Goal: Transaction & Acquisition: Purchase product/service

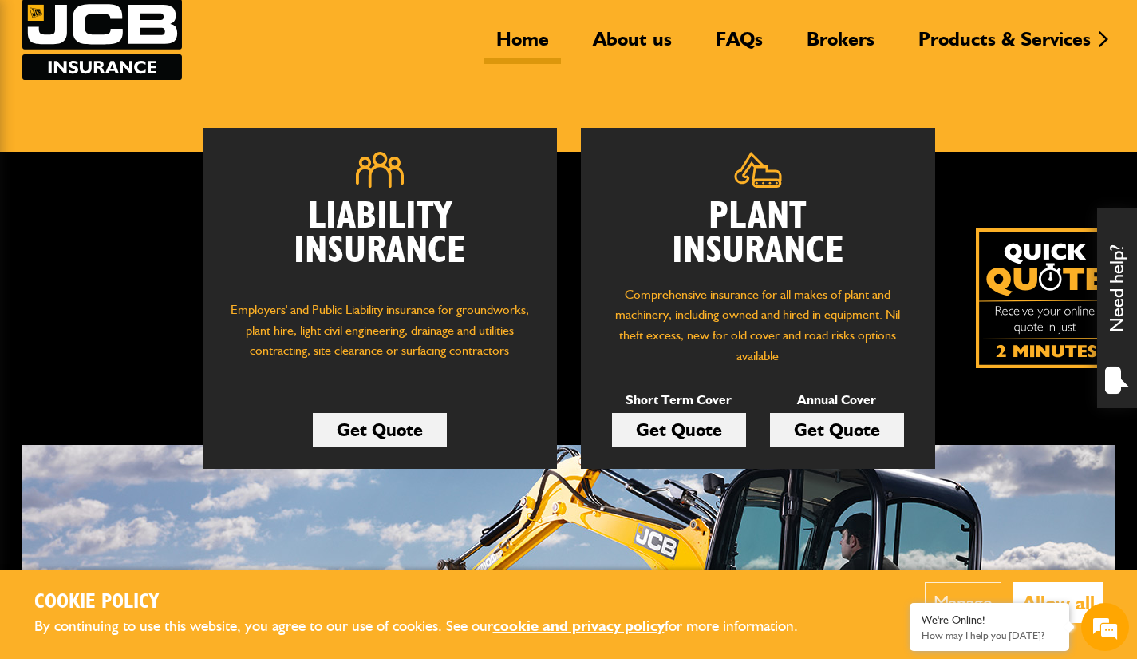
scroll to position [117, 0]
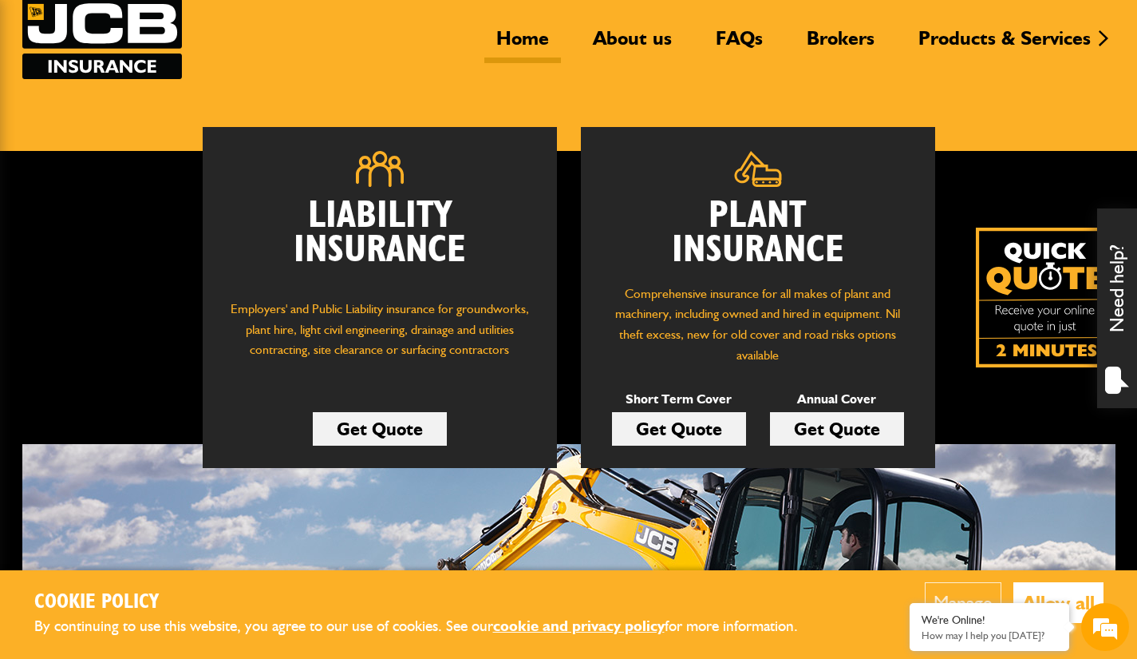
click at [671, 428] on link "Get Quote" at bounding box center [679, 429] width 134 height 34
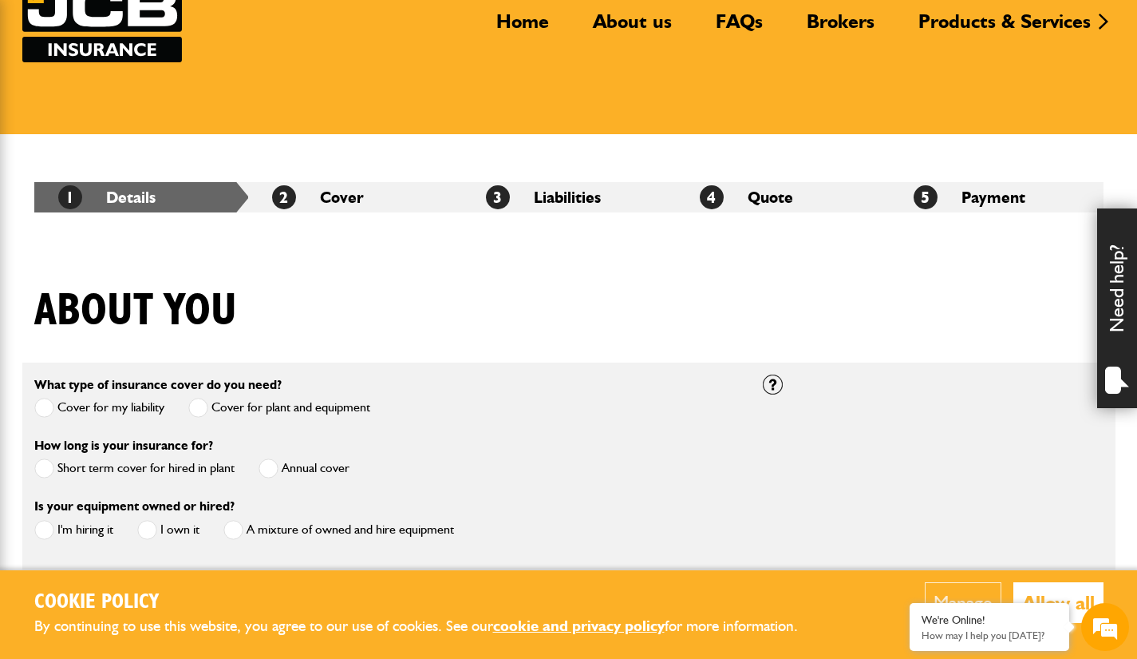
scroll to position [227, 0]
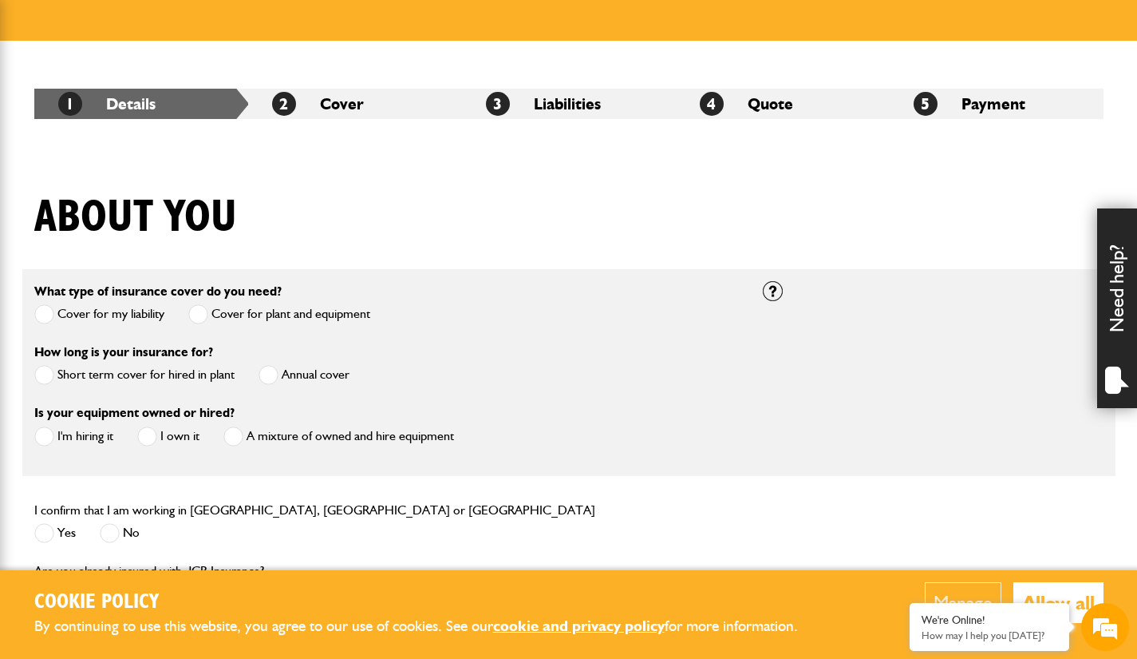
click at [103, 379] on label "Short term cover for hired in plant" at bounding box center [134, 375] width 200 height 20
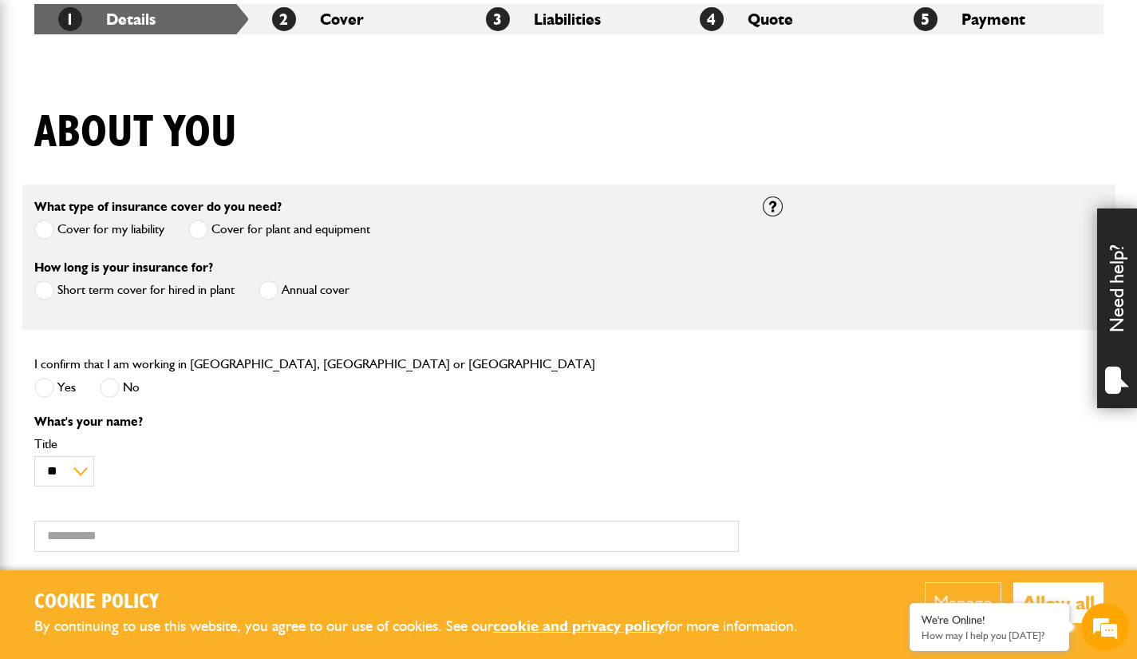
scroll to position [312, 0]
click at [45, 391] on span at bounding box center [44, 387] width 20 height 20
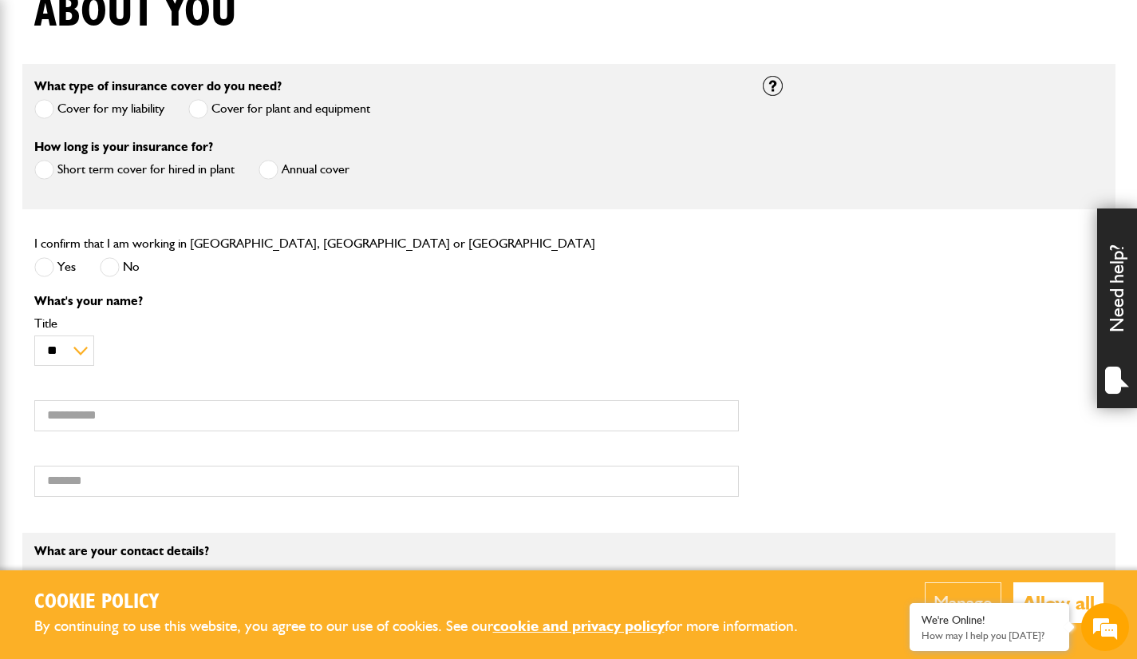
scroll to position [433, 0]
click at [112, 271] on span at bounding box center [110, 266] width 20 height 20
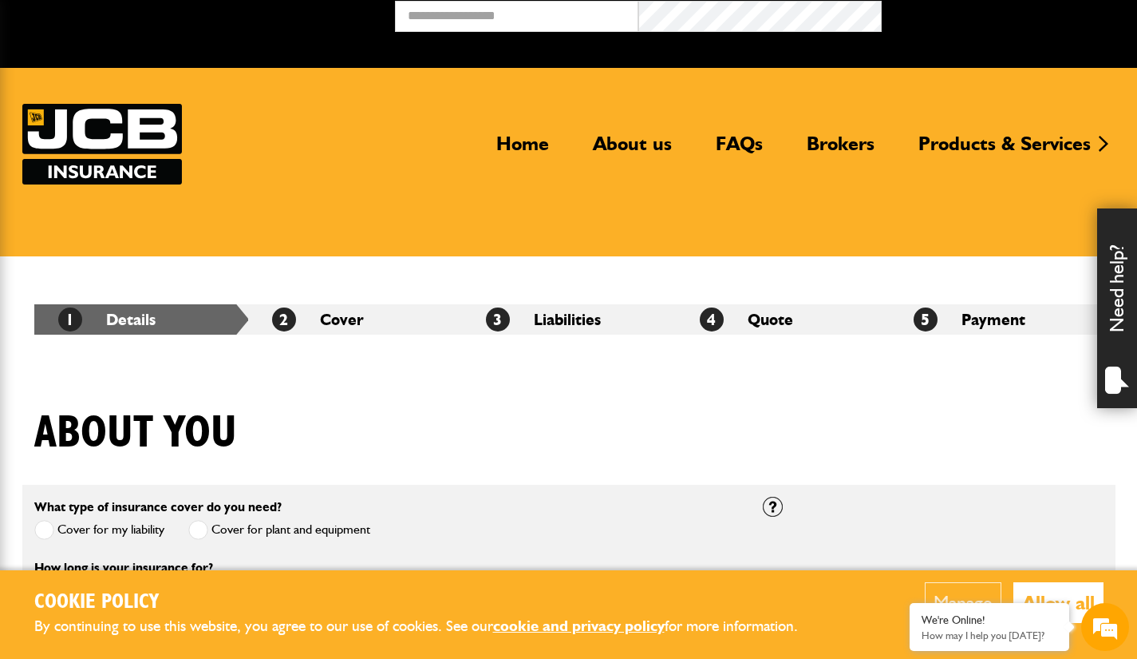
scroll to position [0, 0]
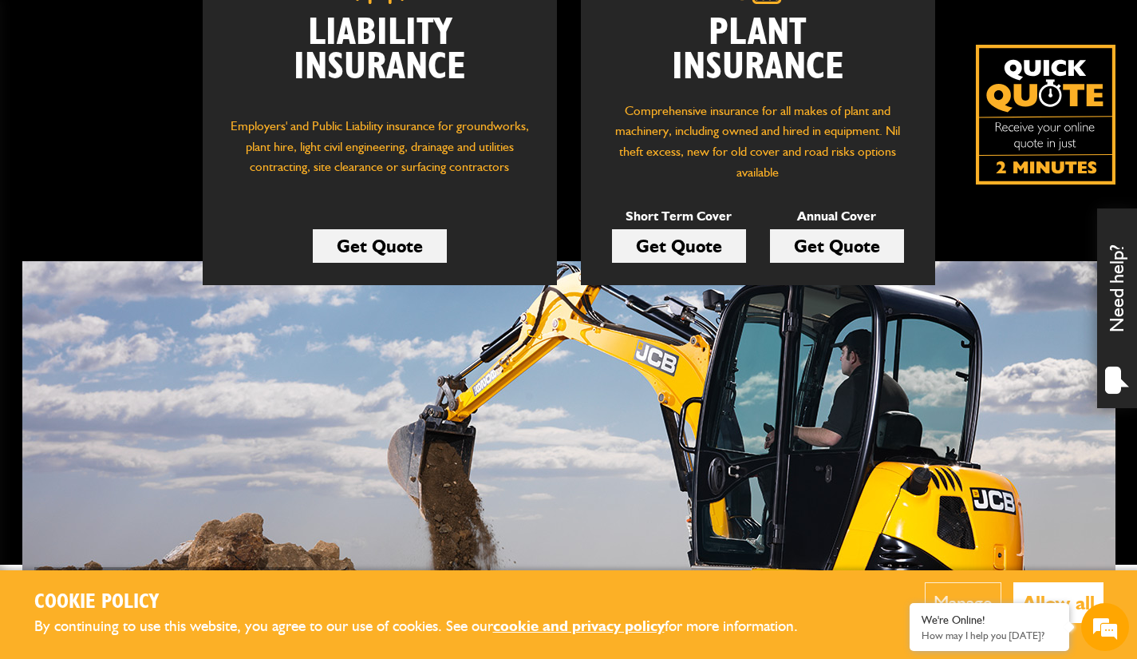
scroll to position [298, 0]
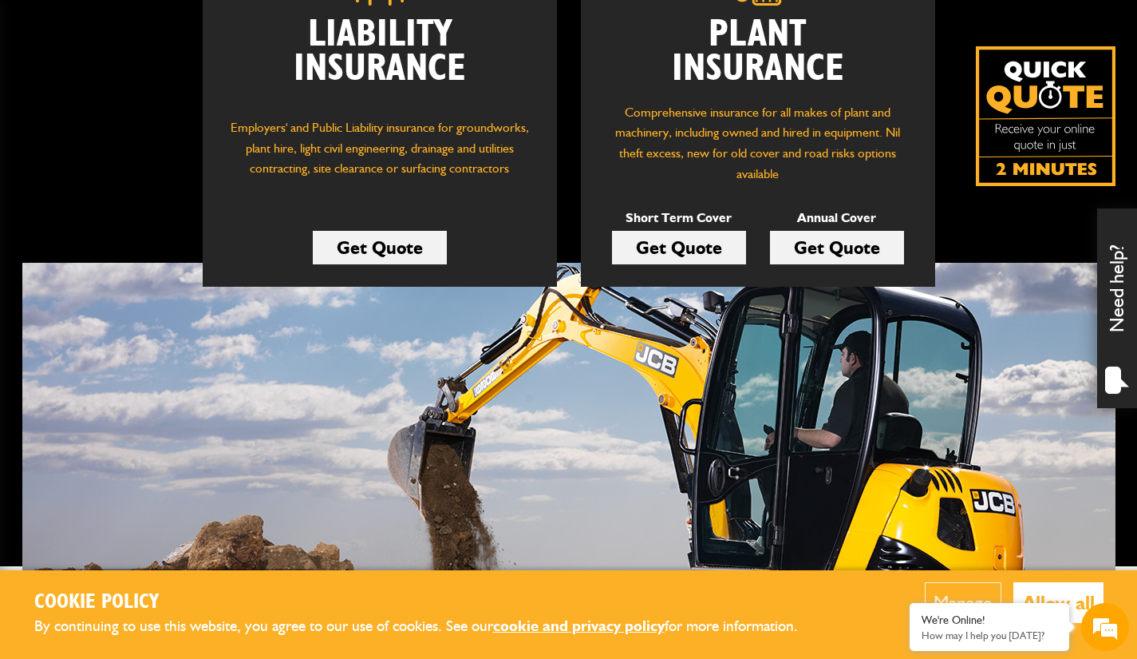
click at [696, 254] on link "Get Quote" at bounding box center [679, 248] width 134 height 34
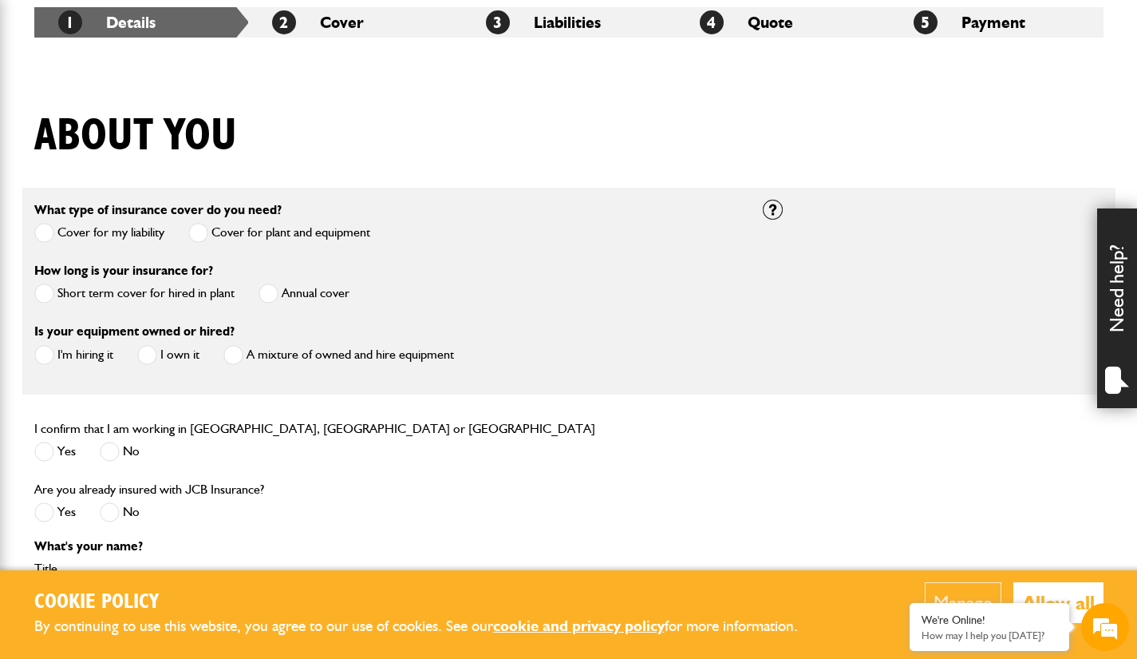
click at [48, 299] on span at bounding box center [44, 293] width 20 height 20
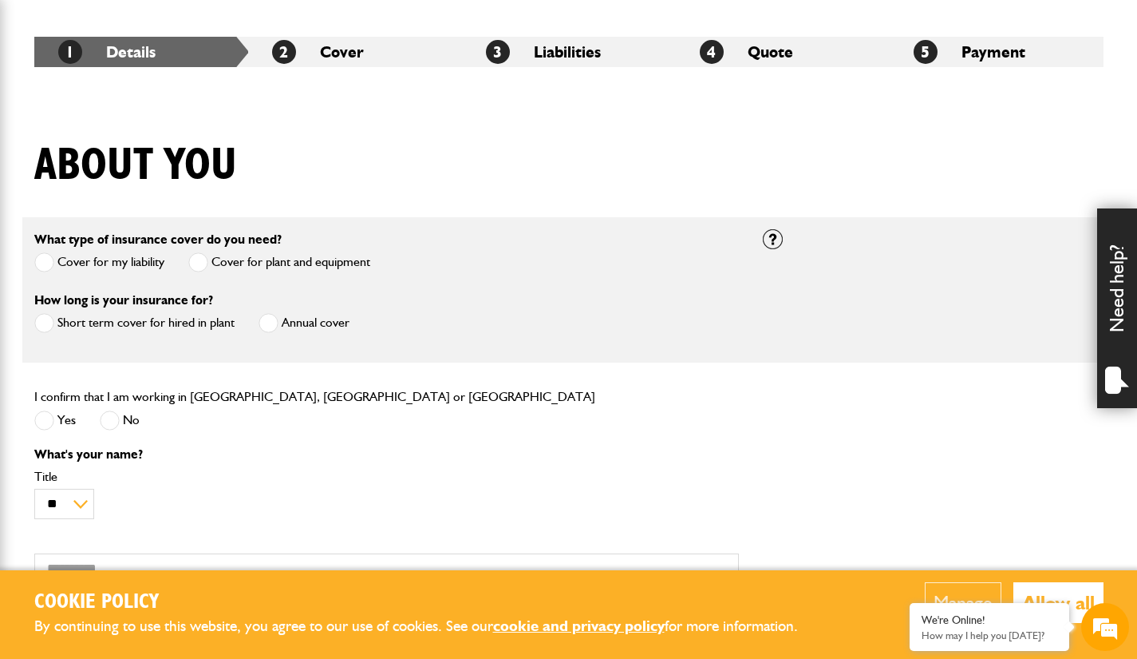
scroll to position [277, 0]
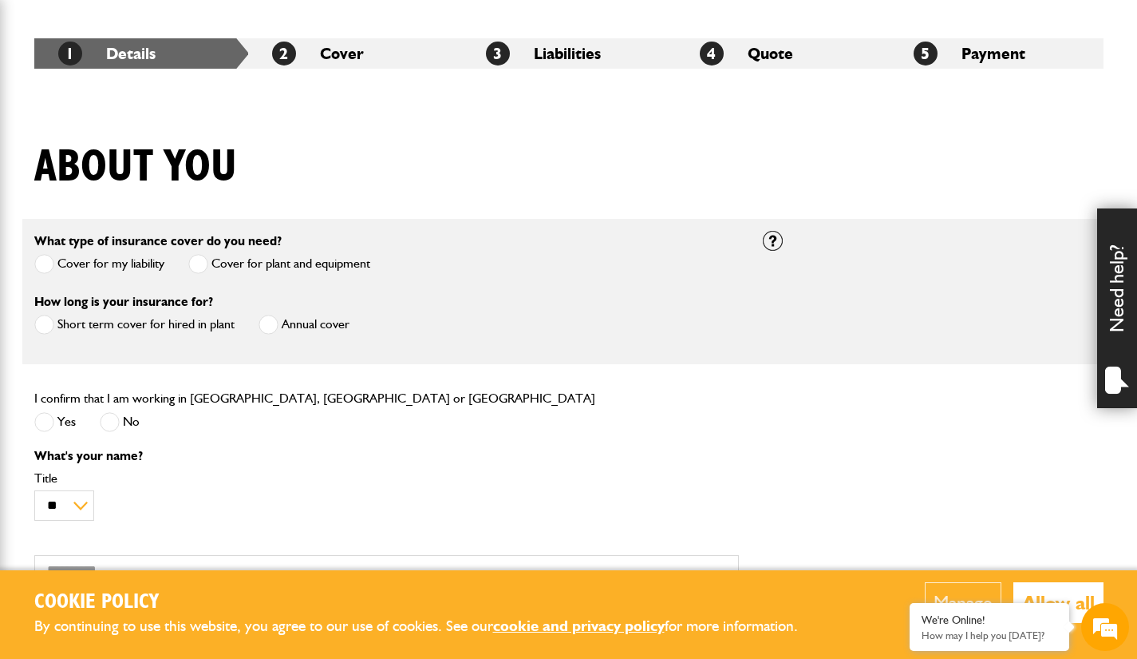
click at [273, 332] on span at bounding box center [269, 324] width 20 height 20
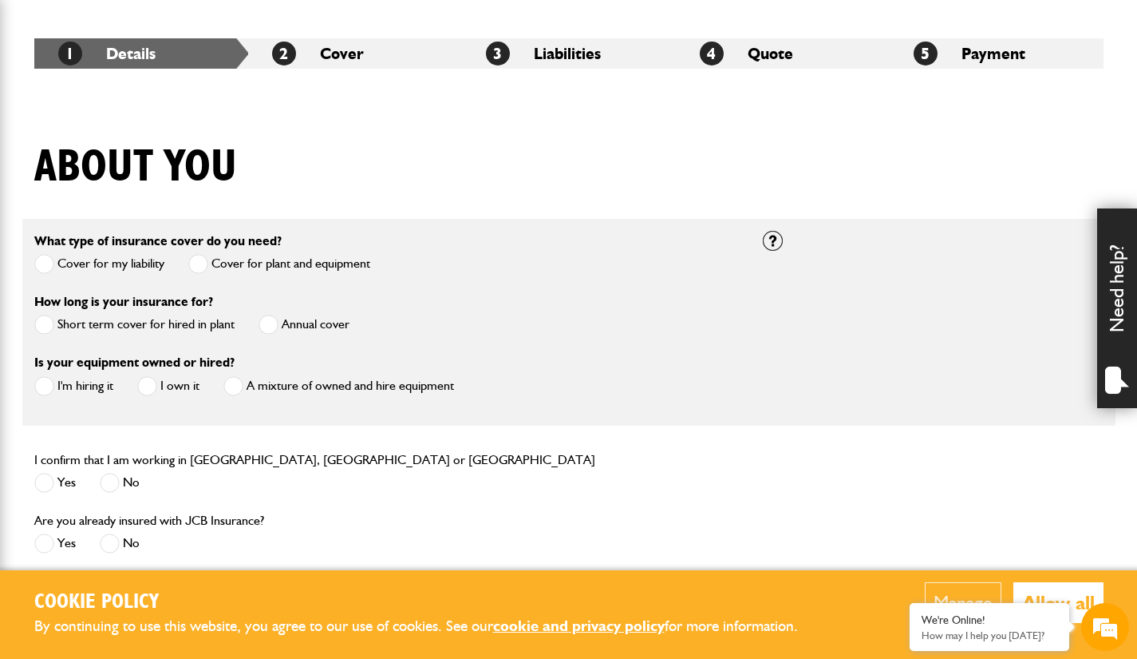
click at [42, 388] on span at bounding box center [44, 386] width 20 height 20
click at [51, 326] on span at bounding box center [44, 324] width 20 height 20
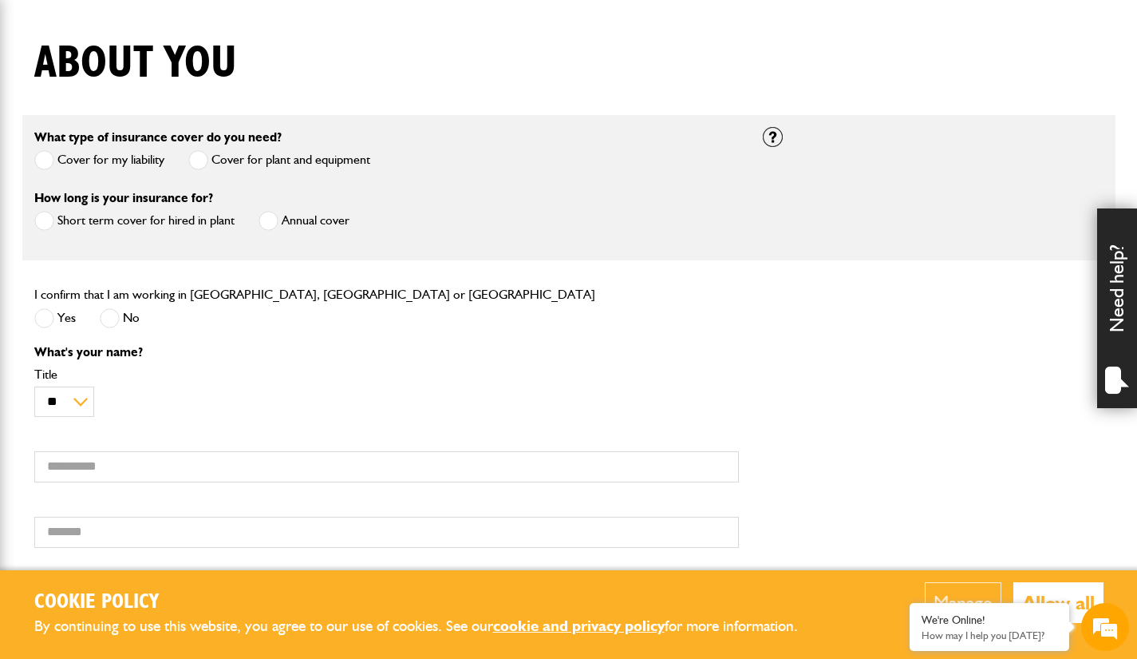
scroll to position [382, 0]
click at [49, 323] on span at bounding box center [44, 317] width 20 height 20
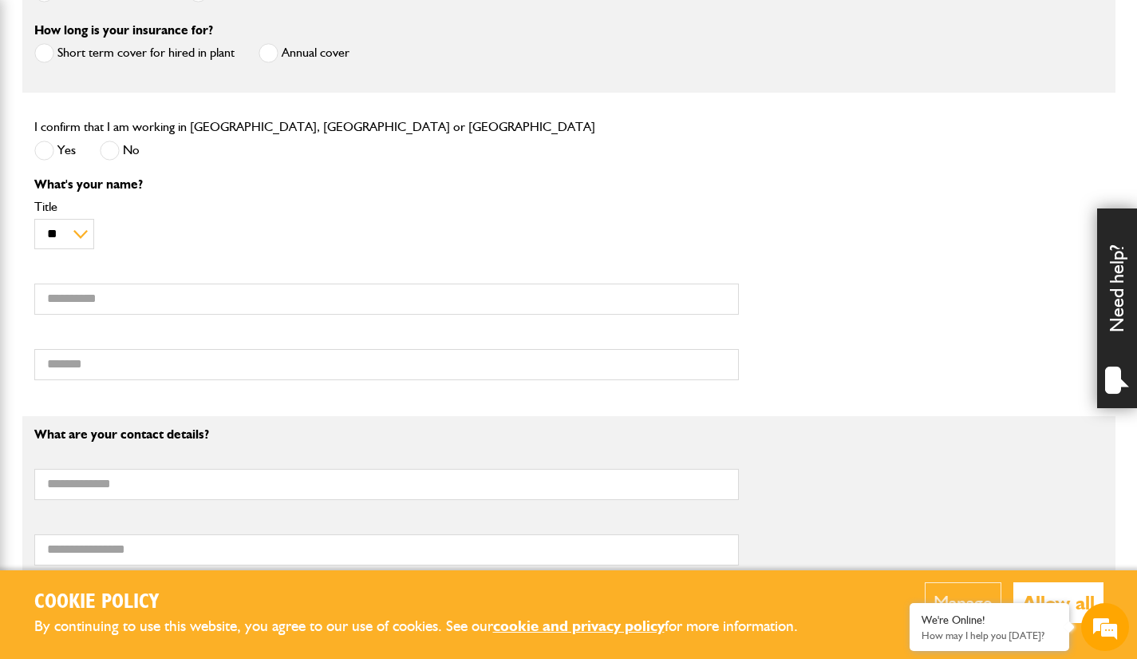
scroll to position [549, 0]
click at [60, 300] on input "First name" at bounding box center [386, 298] width 705 height 31
type input "*****"
type input "********"
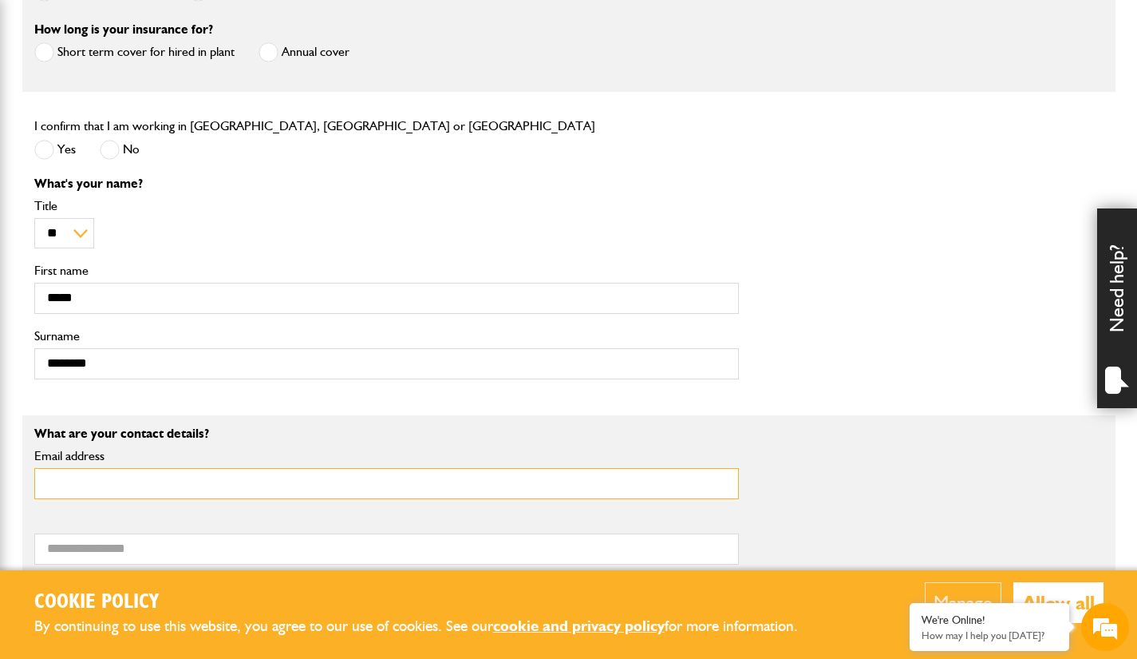
type input "**********"
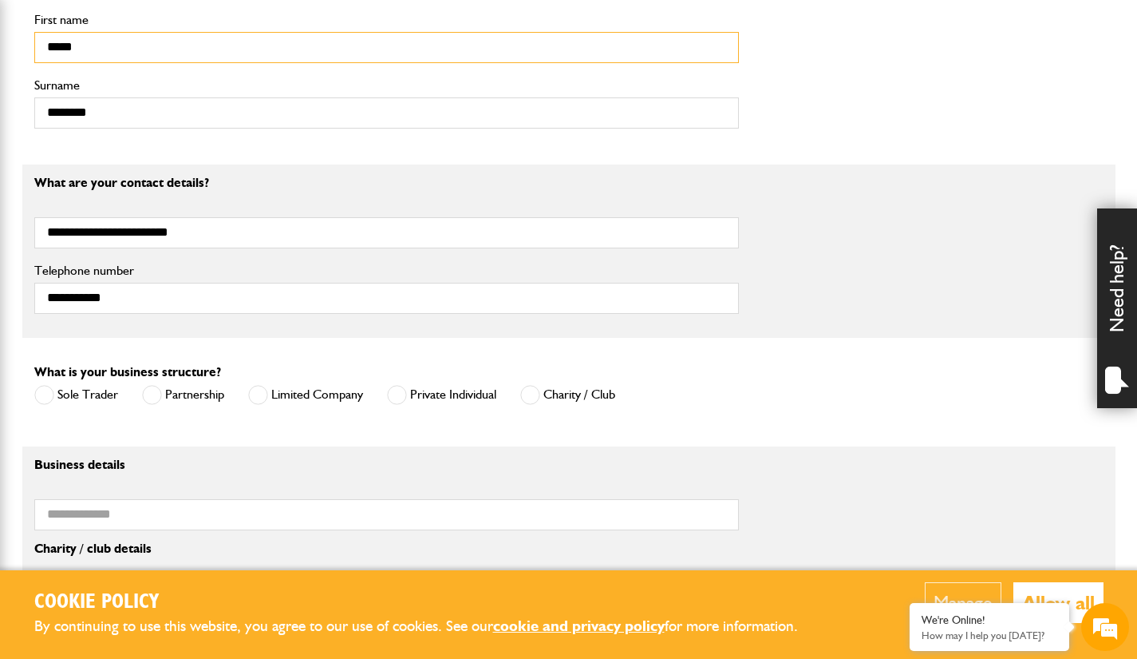
scroll to position [821, 0]
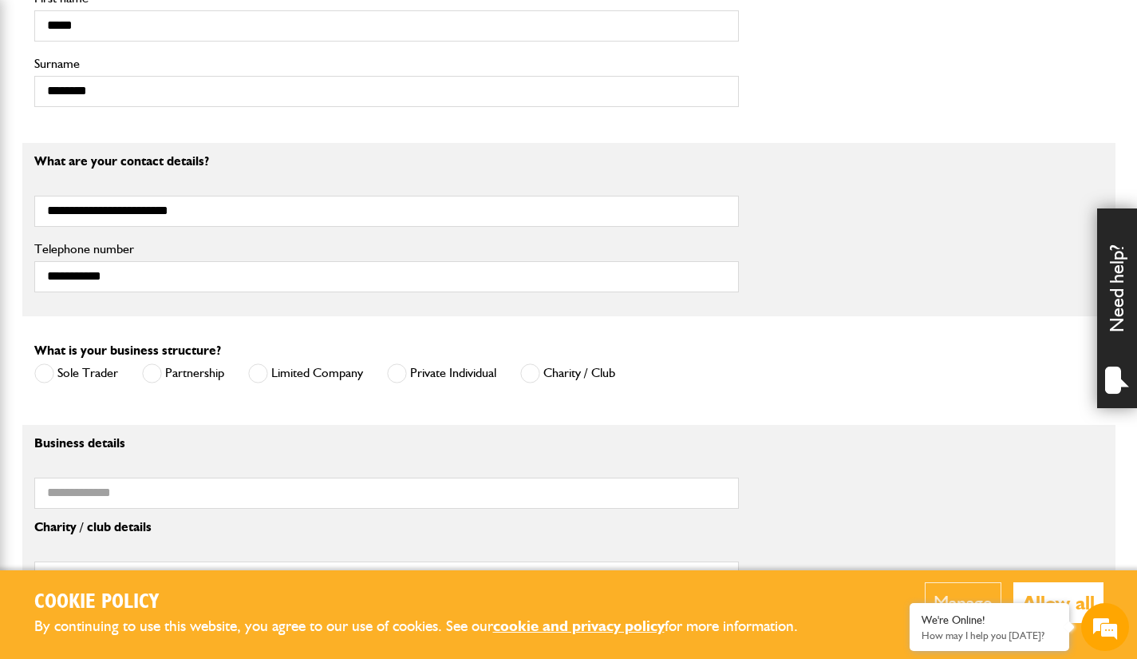
click at [49, 379] on span at bounding box center [44, 373] width 20 height 20
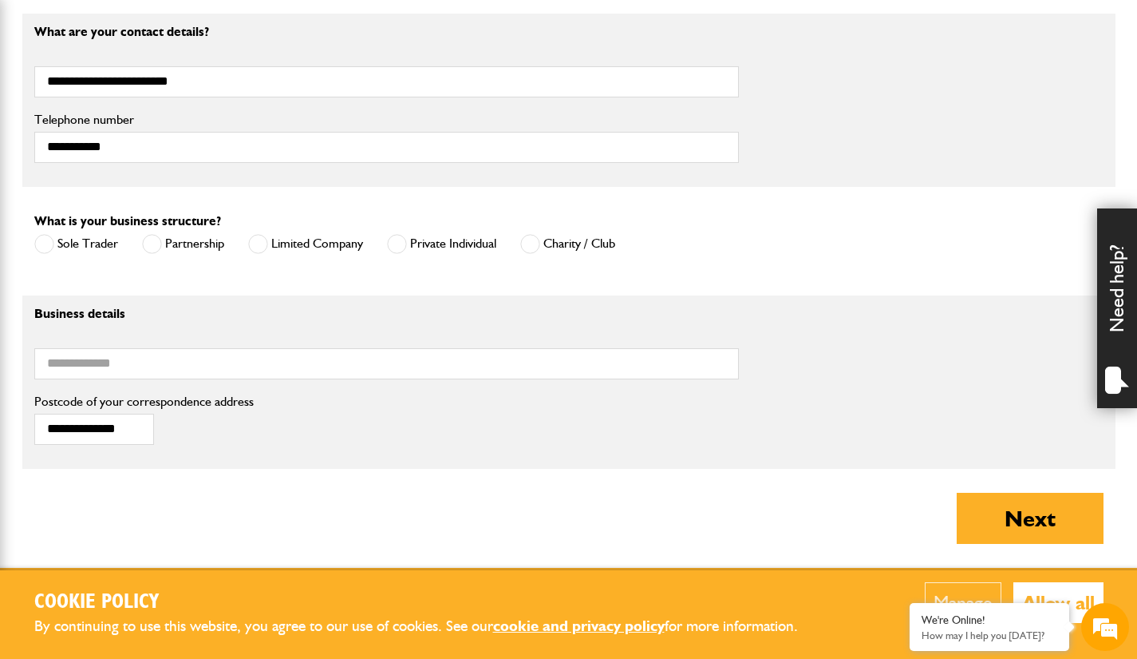
scroll to position [951, 0]
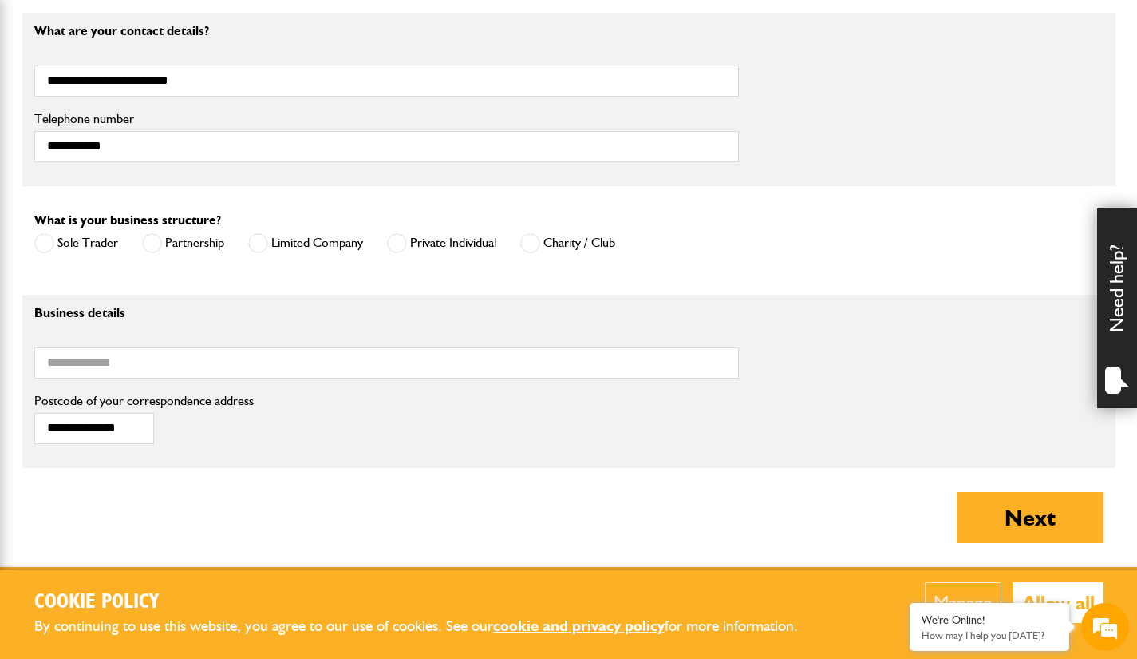
click at [989, 529] on button "Next" at bounding box center [1030, 517] width 147 height 51
type input "**********"
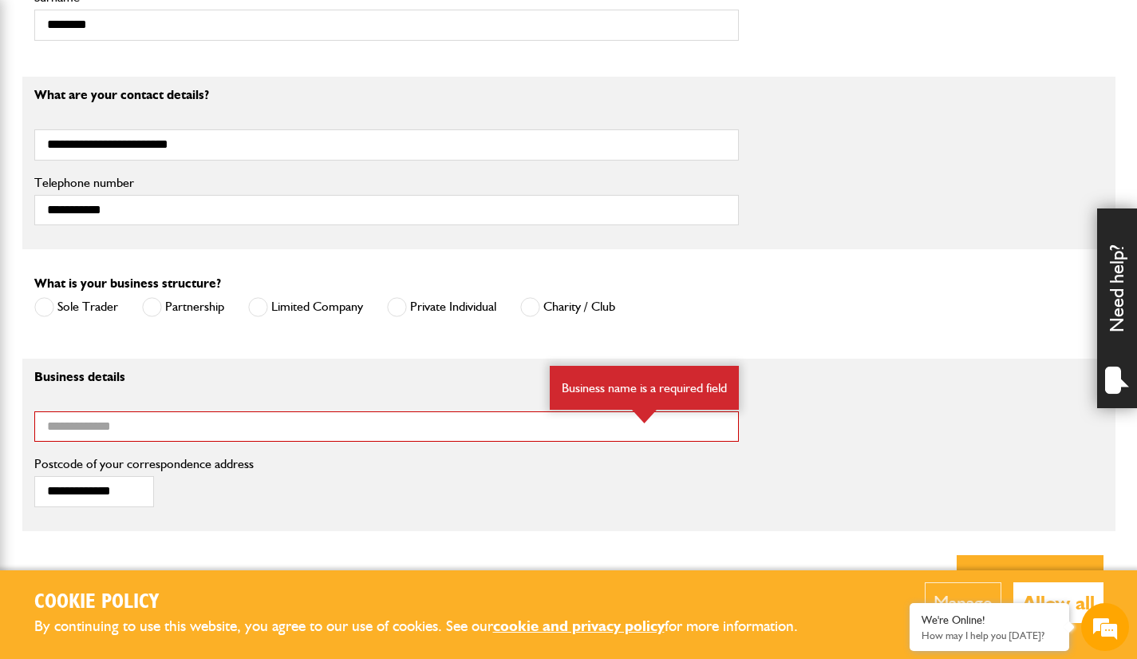
scroll to position [969, 0]
click at [406, 306] on span at bounding box center [397, 307] width 20 height 20
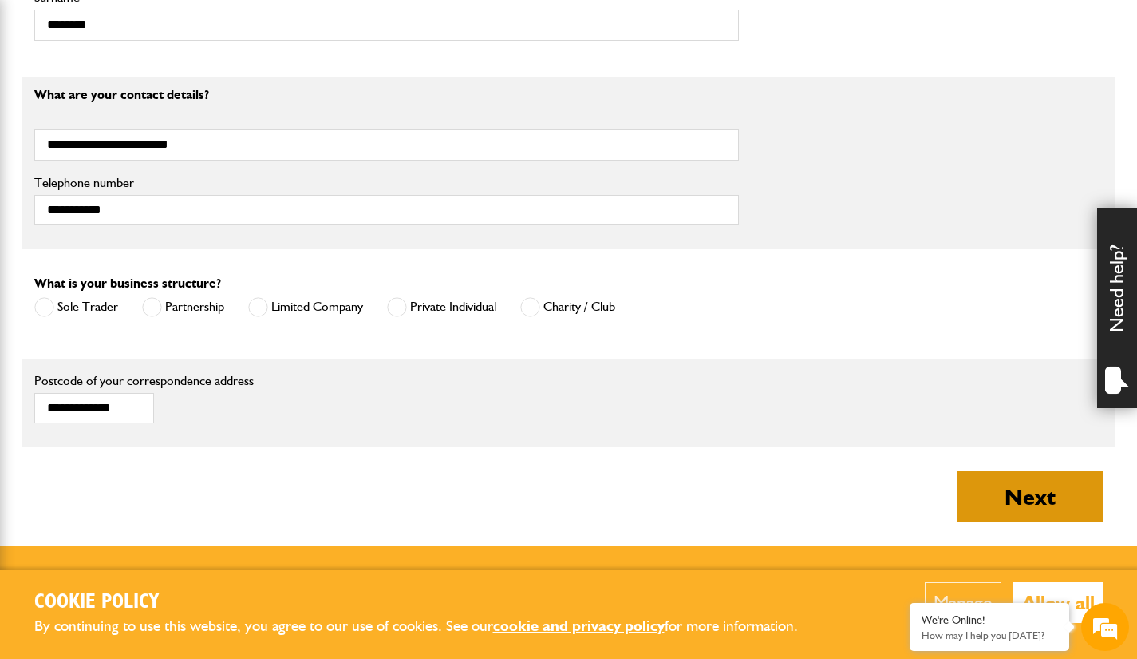
click at [1002, 506] on button "Next" at bounding box center [1030, 496] width 147 height 51
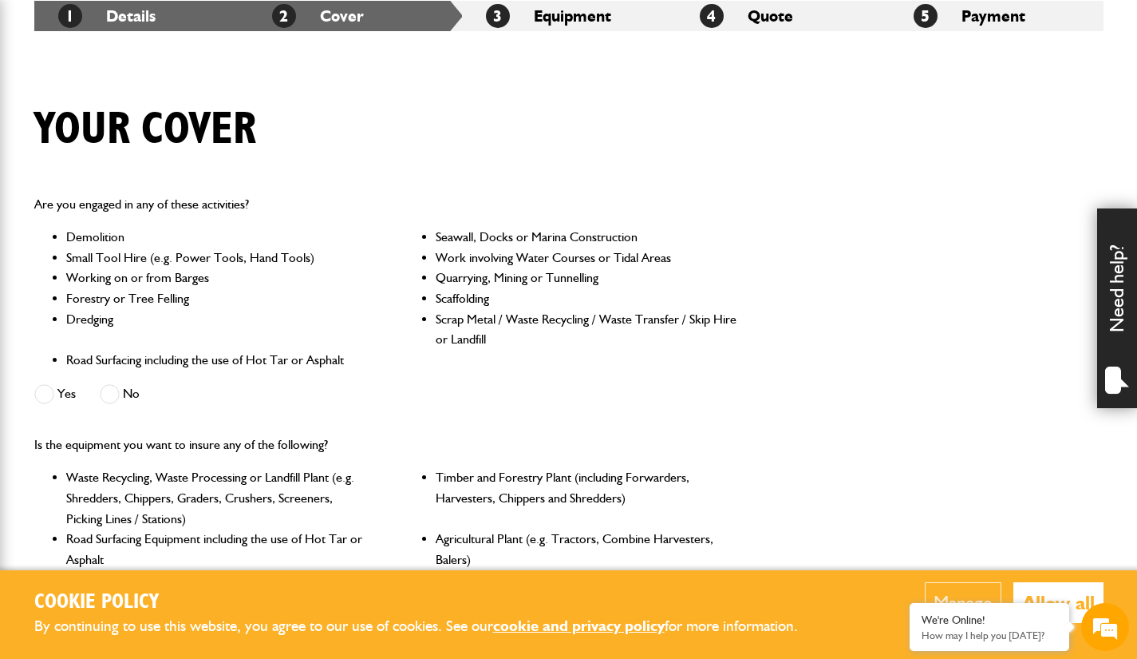
click at [40, 398] on span at bounding box center [44, 394] width 20 height 20
click at [117, 400] on span at bounding box center [110, 394] width 20 height 20
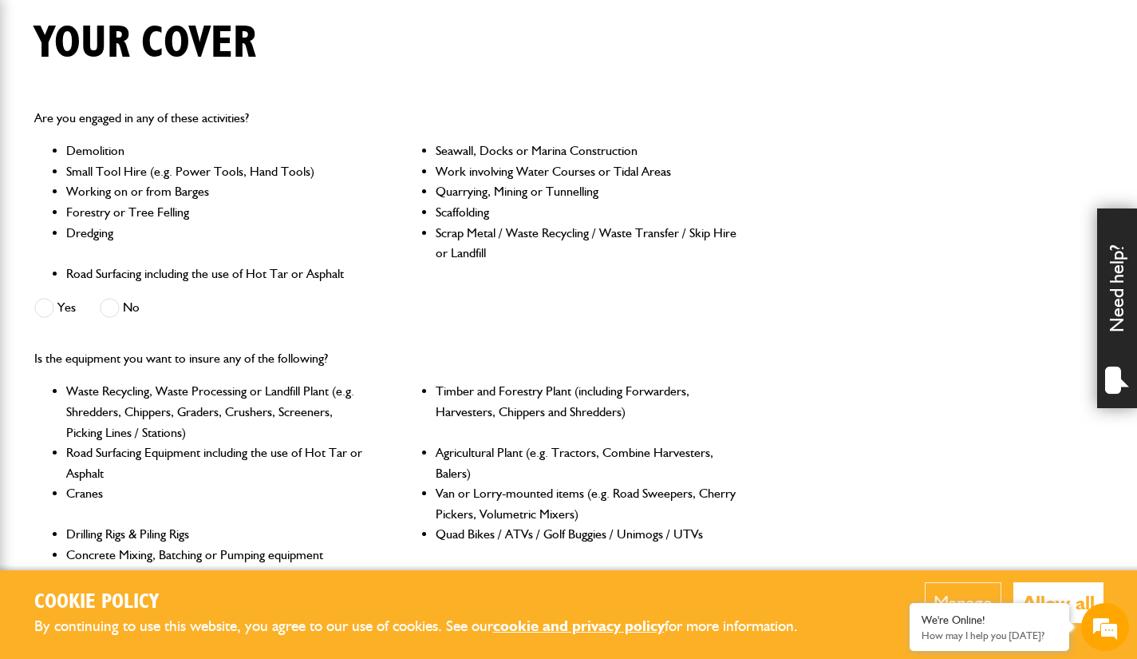
scroll to position [405, 0]
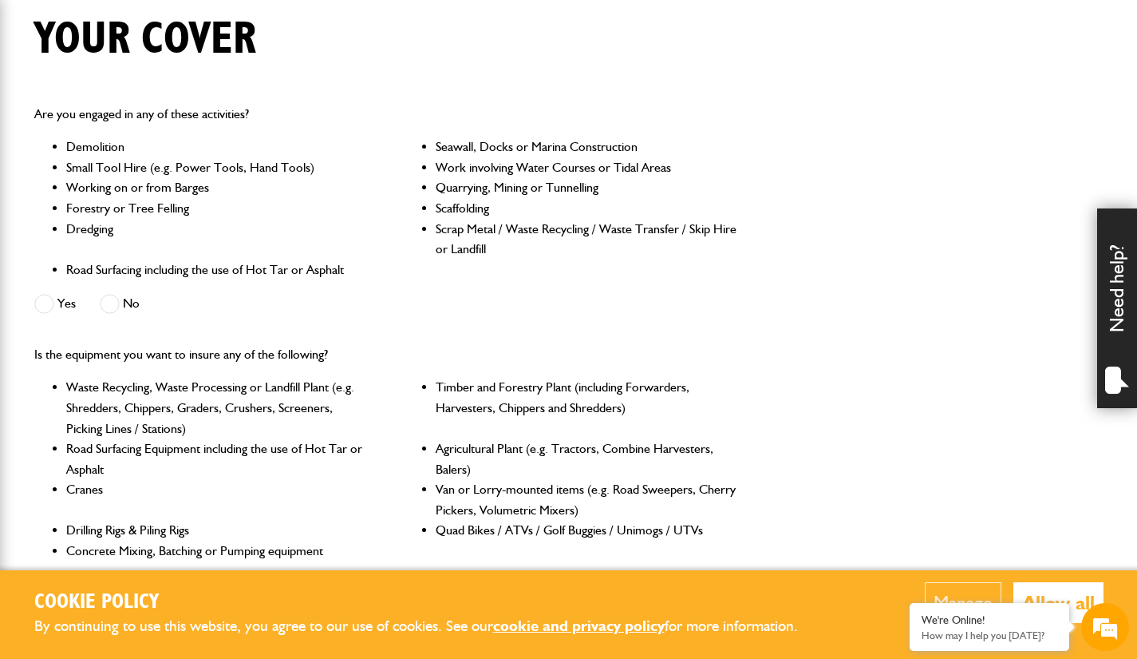
click at [45, 311] on span at bounding box center [44, 304] width 20 height 20
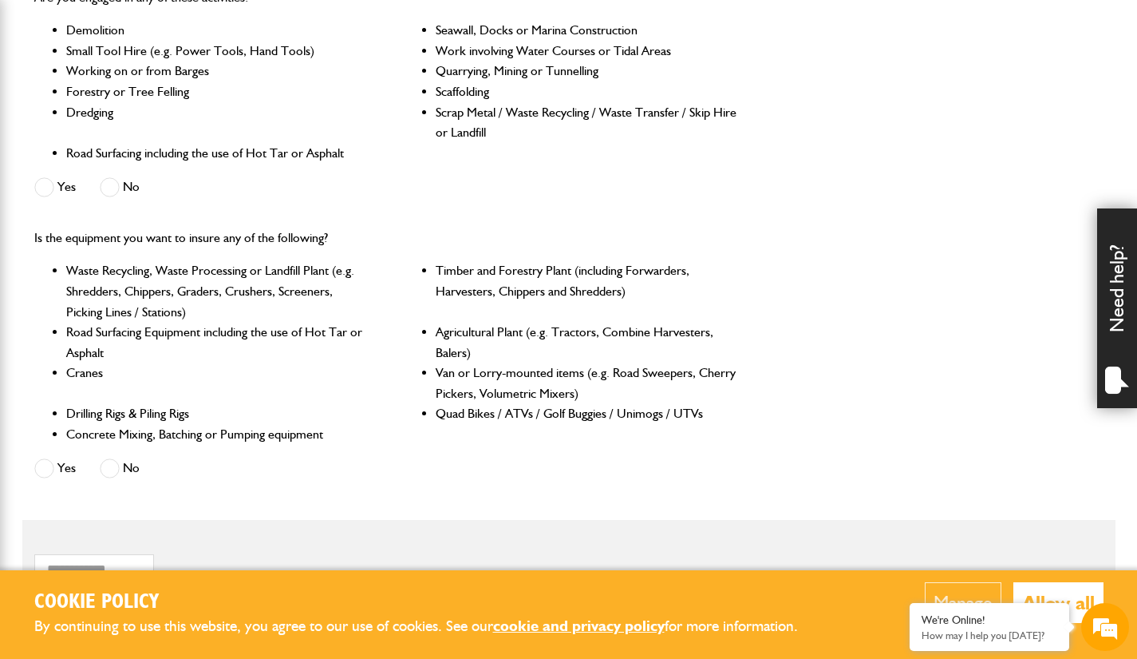
scroll to position [528, 0]
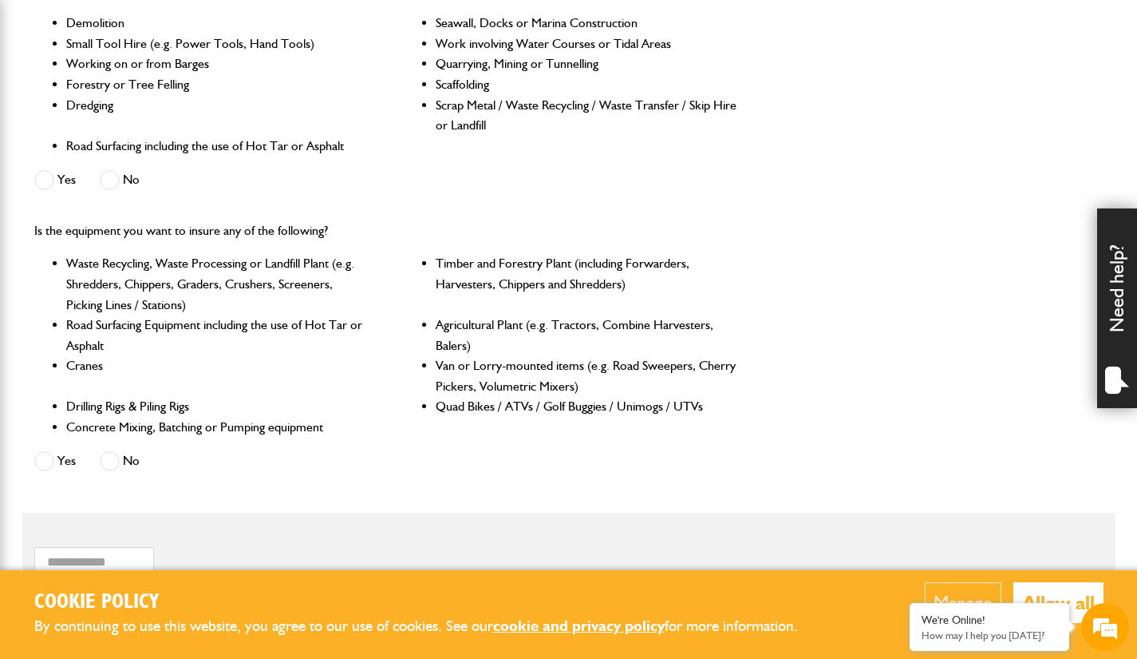
click at [113, 467] on span at bounding box center [110, 461] width 20 height 20
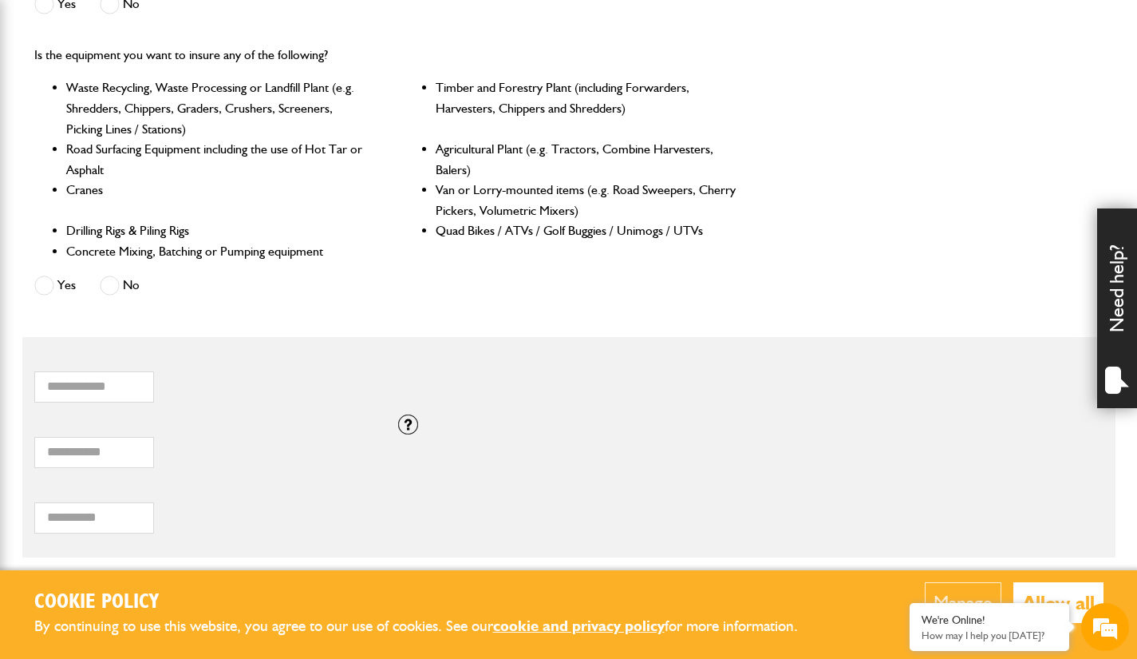
scroll to position [722, 0]
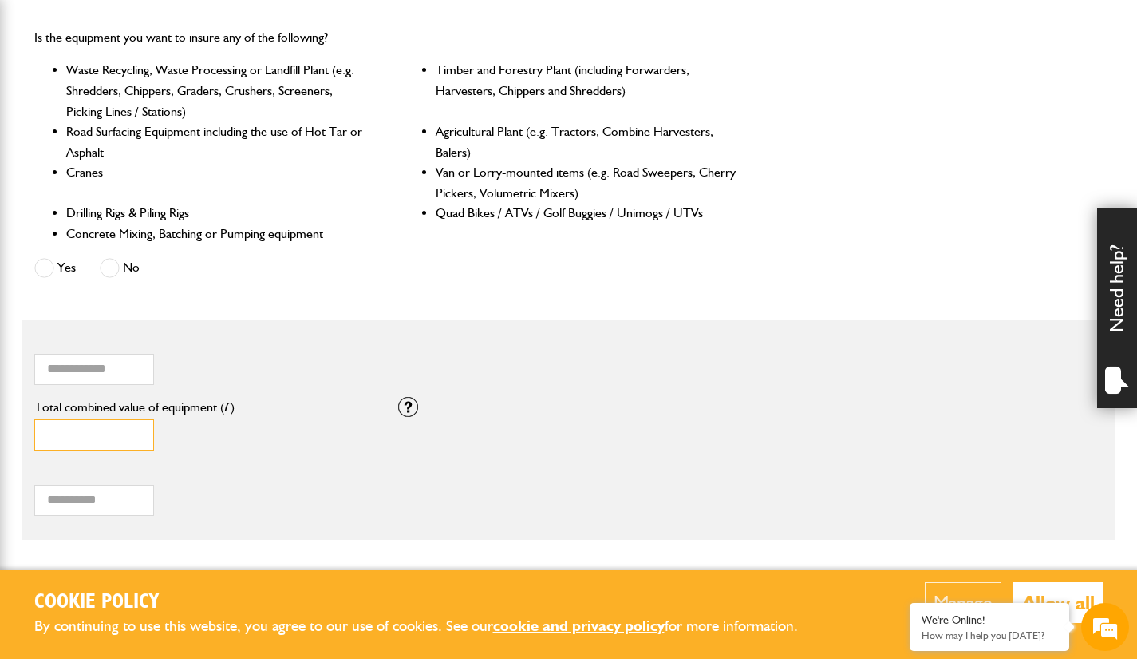
click at [86, 436] on input "*" at bounding box center [94, 434] width 120 height 31
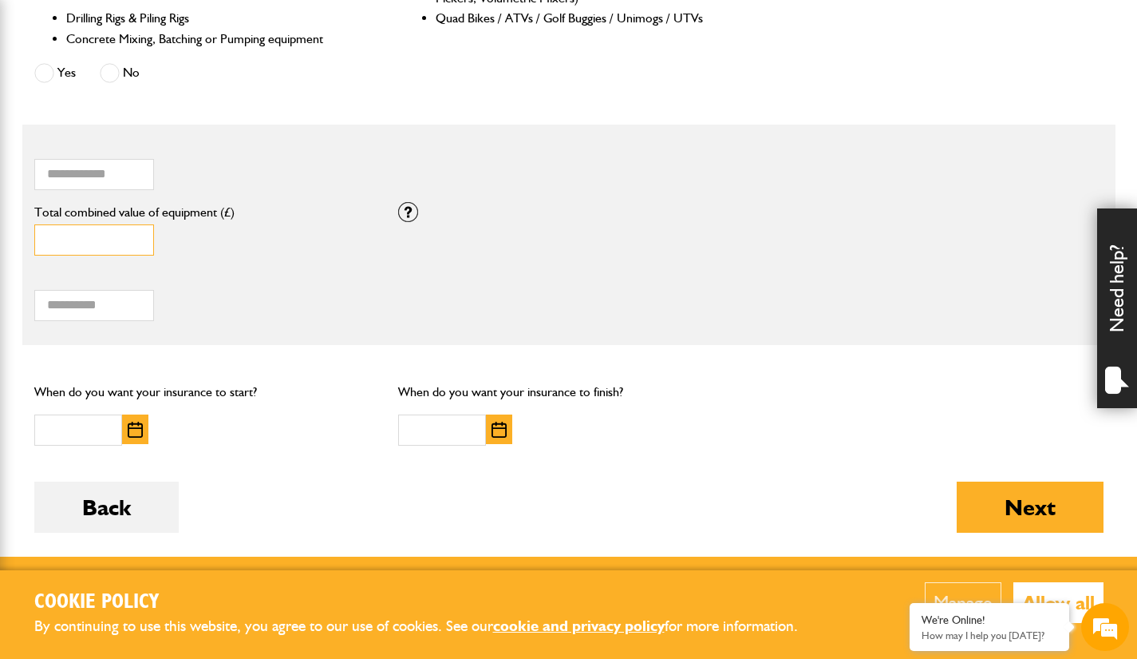
scroll to position [916, 0]
type input "****"
click at [135, 429] on img "button" at bounding box center [135, 429] width 15 height 16
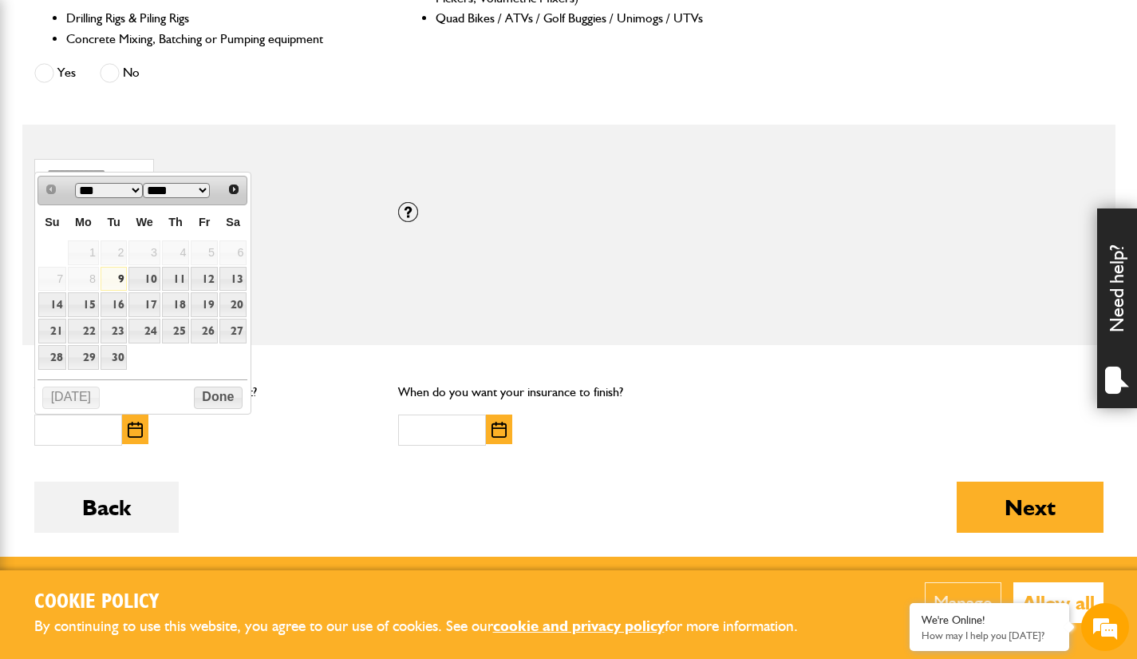
click at [207, 306] on link "19" at bounding box center [204, 304] width 27 height 25
type input "**********"
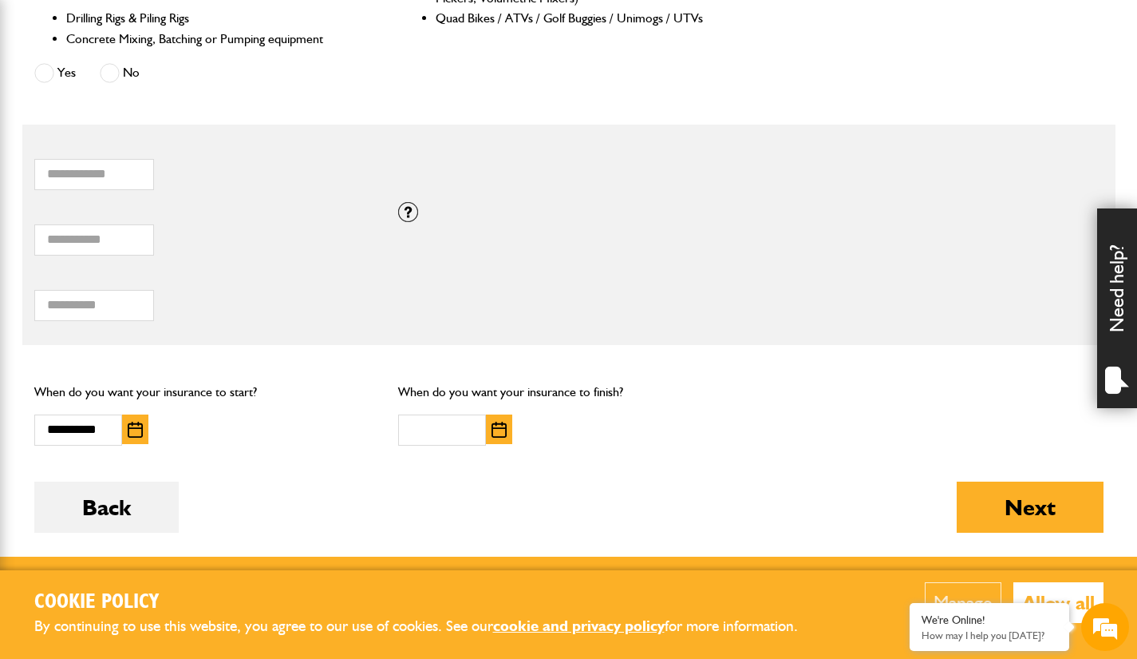
click at [501, 435] on img "button" at bounding box center [499, 429] width 15 height 16
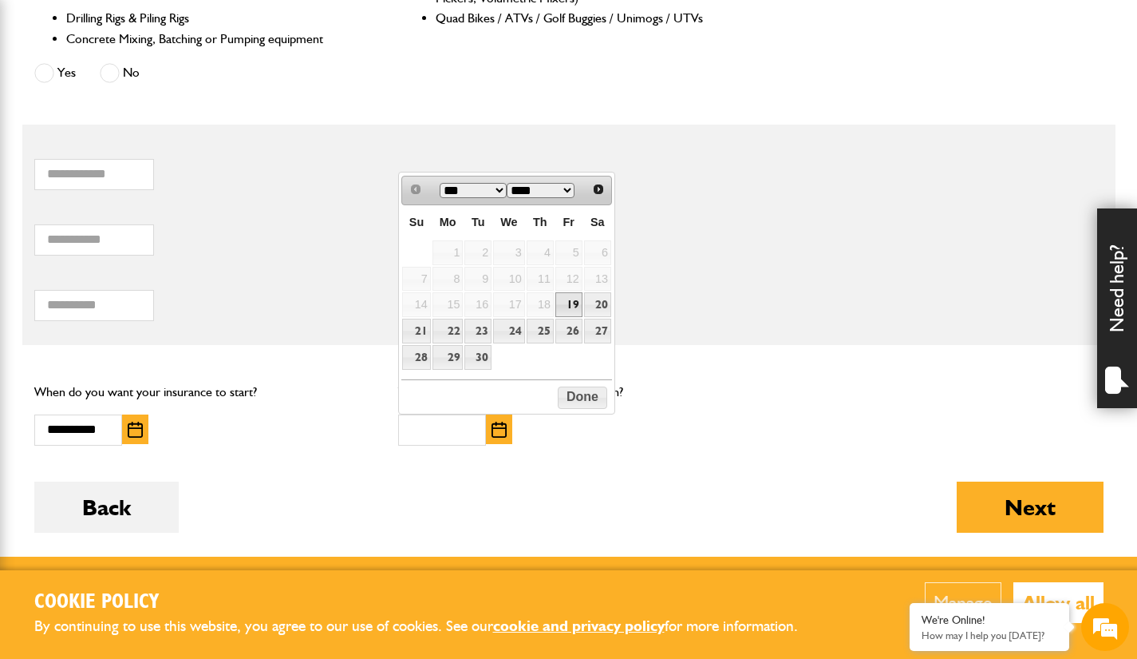
click at [449, 342] on link "22" at bounding box center [448, 330] width 31 height 25
type input "**********"
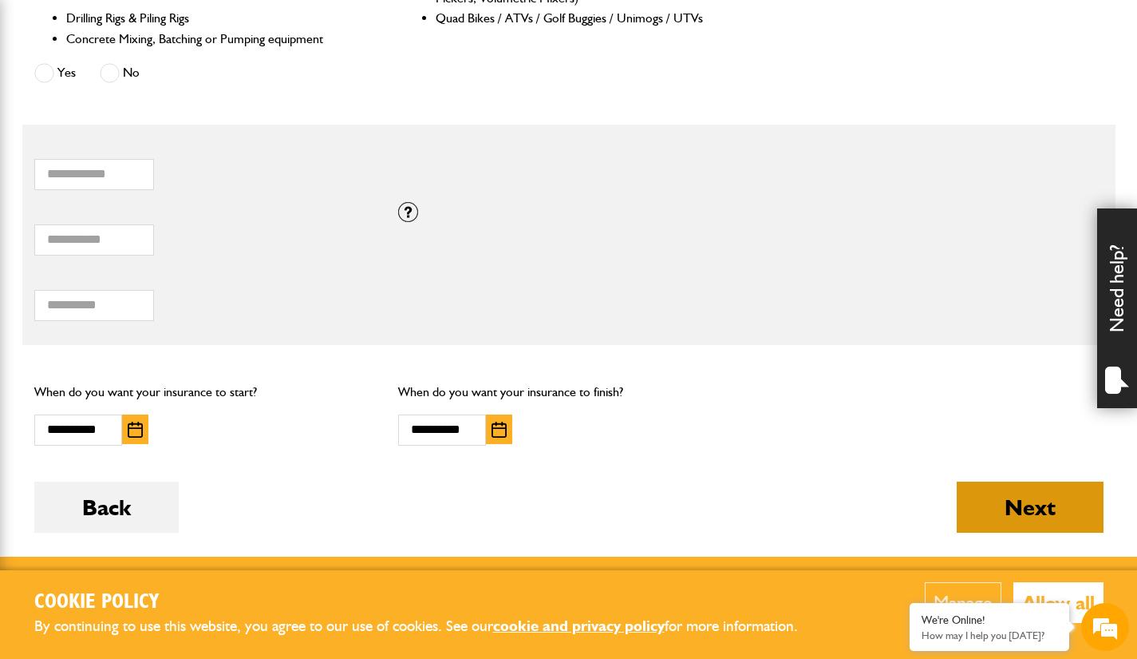
click at [1038, 504] on button "Next" at bounding box center [1030, 506] width 147 height 51
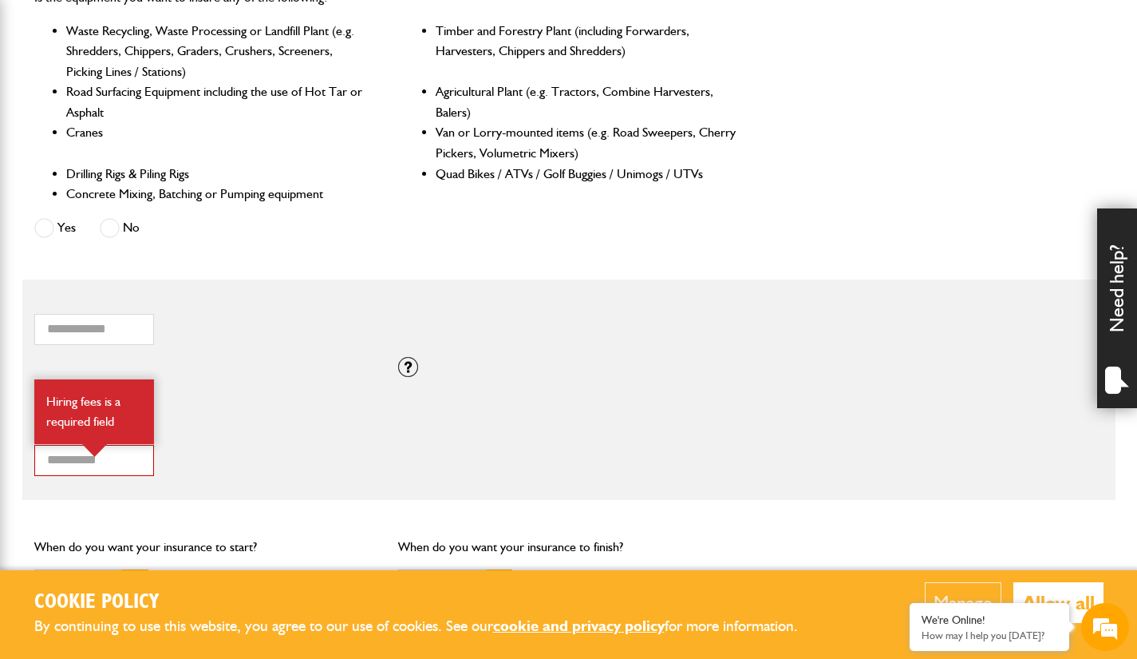
scroll to position [897, 0]
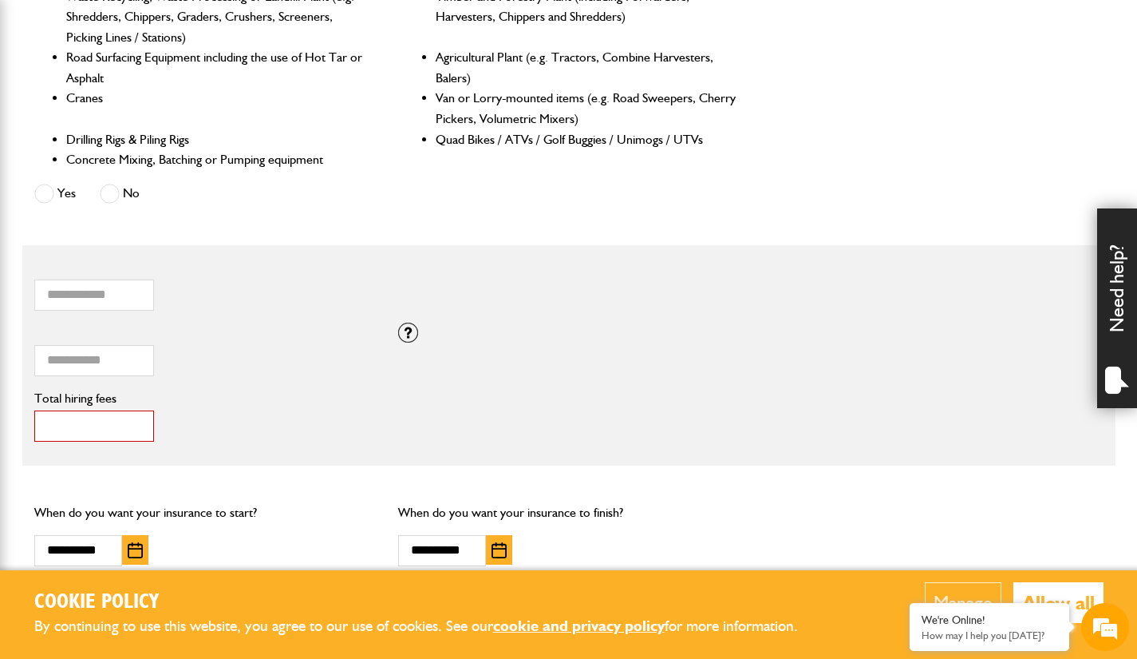
click at [64, 422] on input "*" at bounding box center [94, 425] width 120 height 31
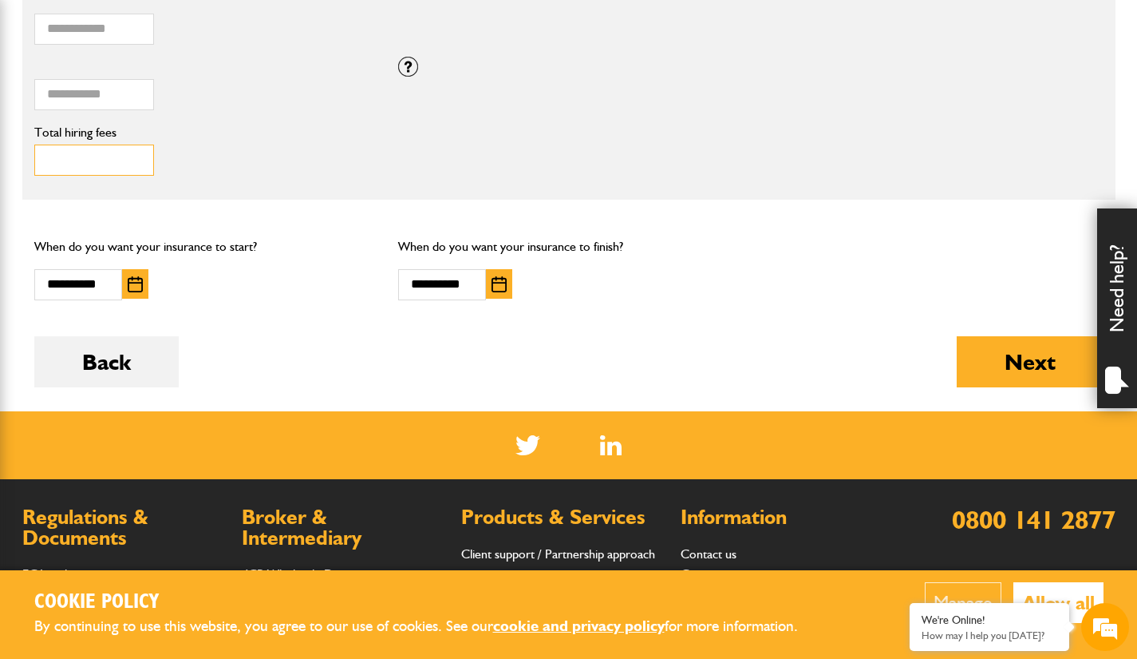
scroll to position [1165, 0]
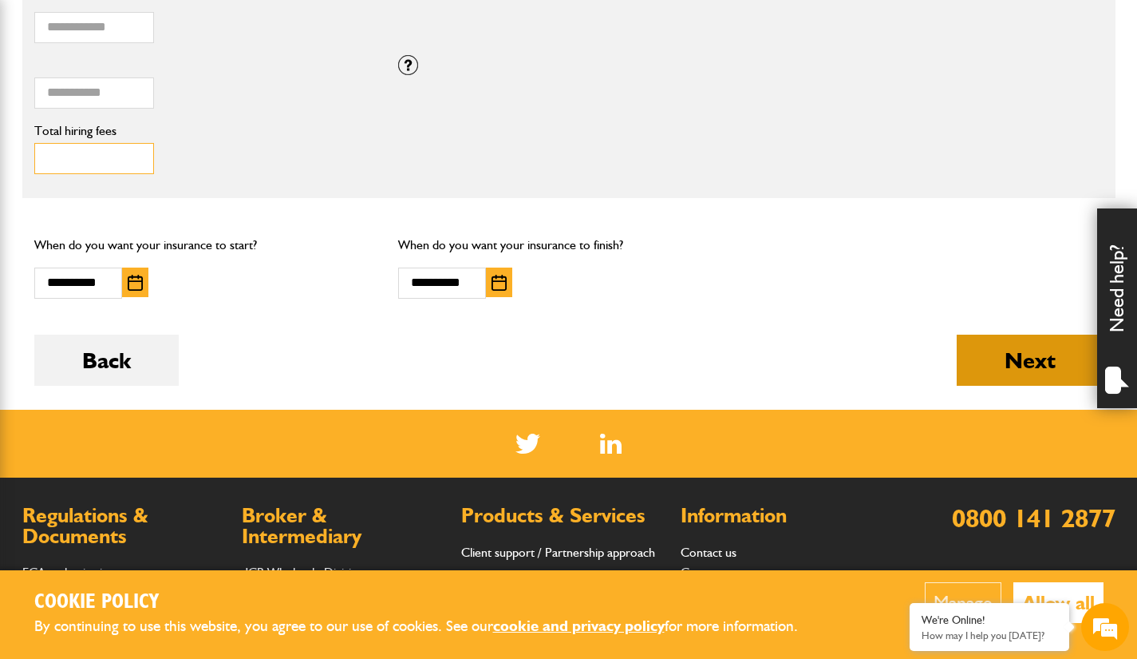
type input "***"
click at [1011, 360] on button "Next" at bounding box center [1030, 359] width 147 height 51
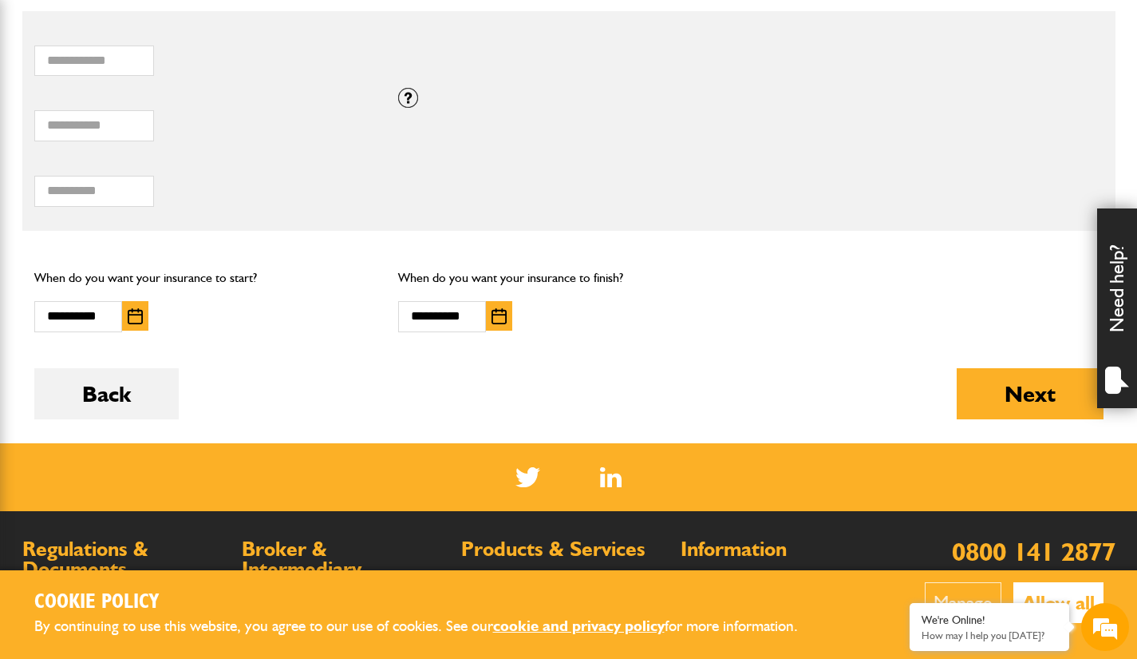
scroll to position [1113, 0]
